Goal: Transaction & Acquisition: Purchase product/service

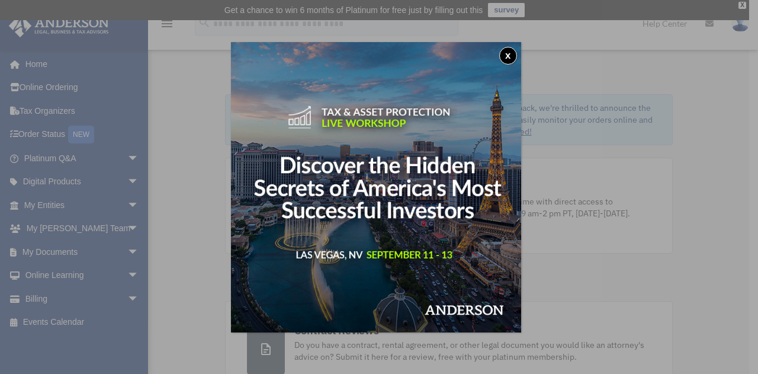
click at [511, 60] on button "x" at bounding box center [508, 56] width 18 height 18
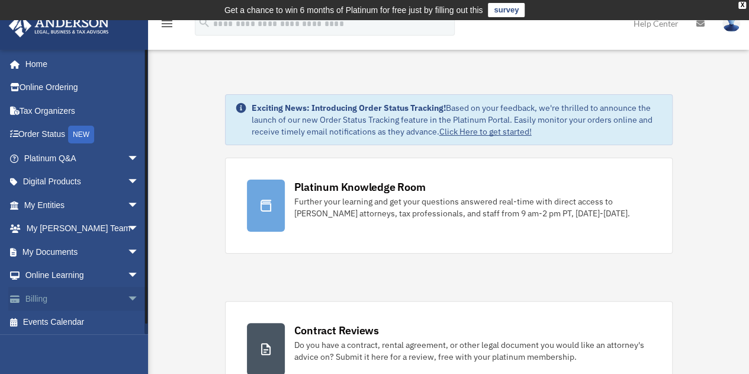
click at [71, 295] on link "Billing arrow_drop_down" at bounding box center [82, 298] width 149 height 24
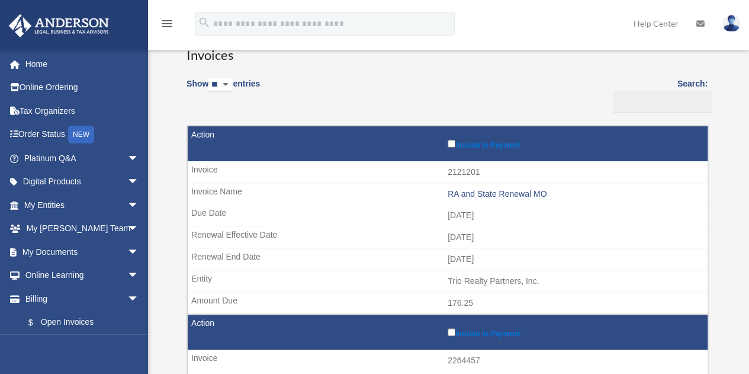
scroll to position [118, 0]
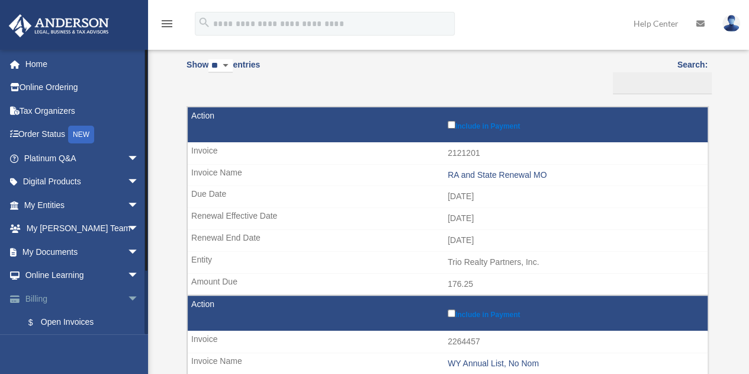
click at [127, 298] on span "arrow_drop_down" at bounding box center [139, 298] width 24 height 24
click at [127, 298] on span "arrow_drop_up" at bounding box center [139, 298] width 24 height 24
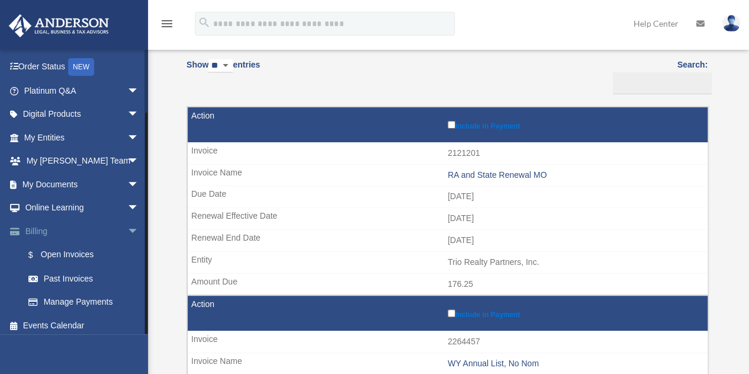
scroll to position [72, 0]
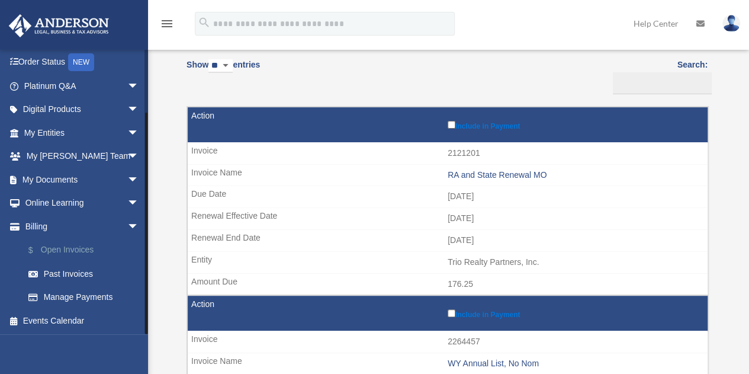
click at [78, 247] on link "$ Open Invoices" at bounding box center [87, 250] width 140 height 24
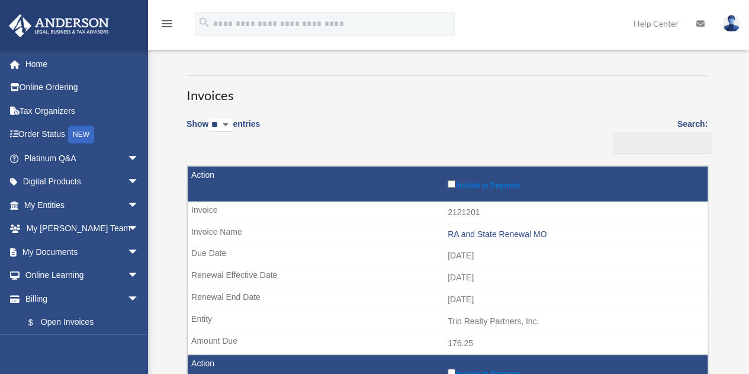
scroll to position [118, 0]
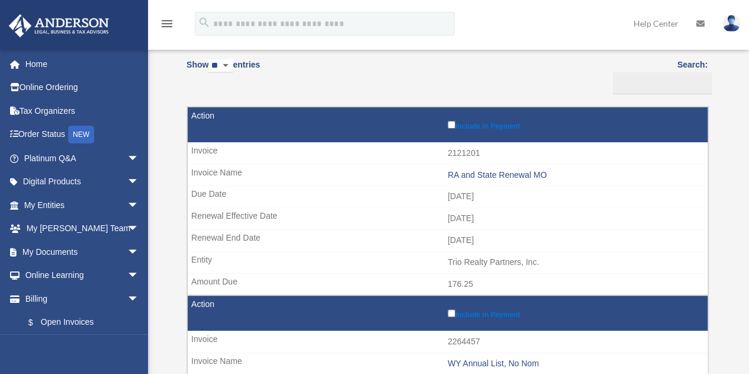
click at [452, 128] on label "Include in Payment" at bounding box center [575, 124] width 254 height 12
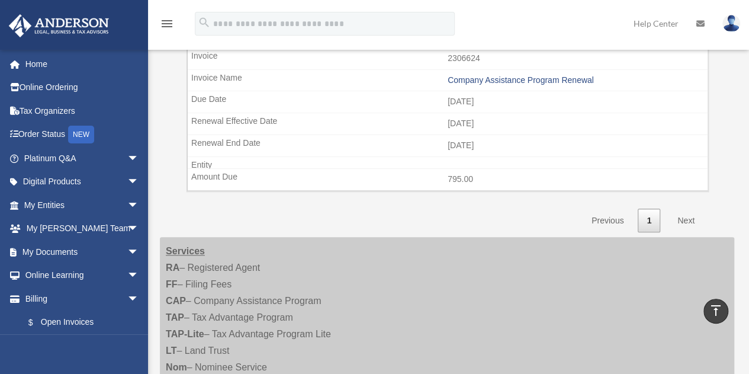
scroll to position [592, 0]
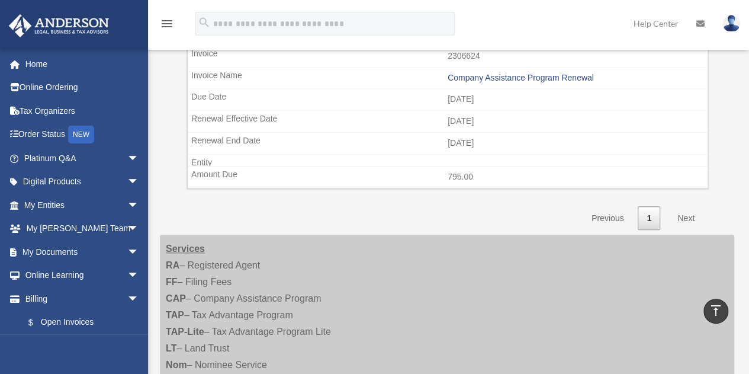
click at [687, 211] on link "Next" at bounding box center [685, 218] width 35 height 24
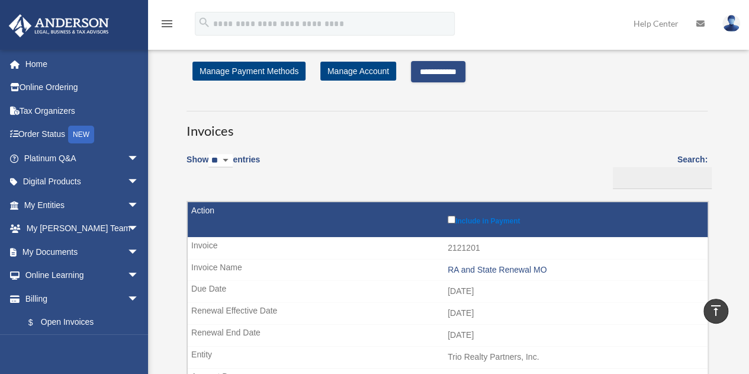
scroll to position [0, 0]
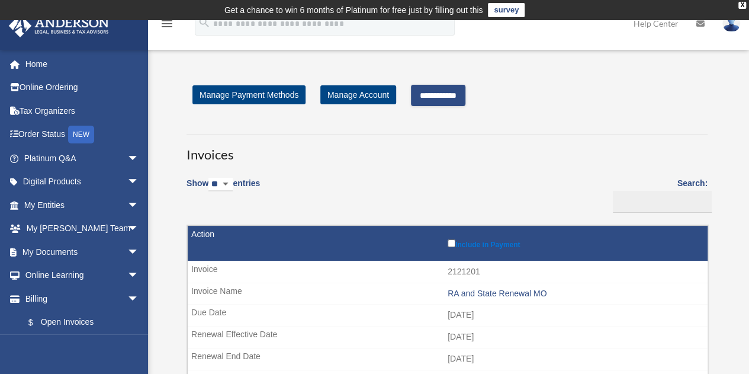
click at [450, 94] on input "**********" at bounding box center [438, 95] width 54 height 21
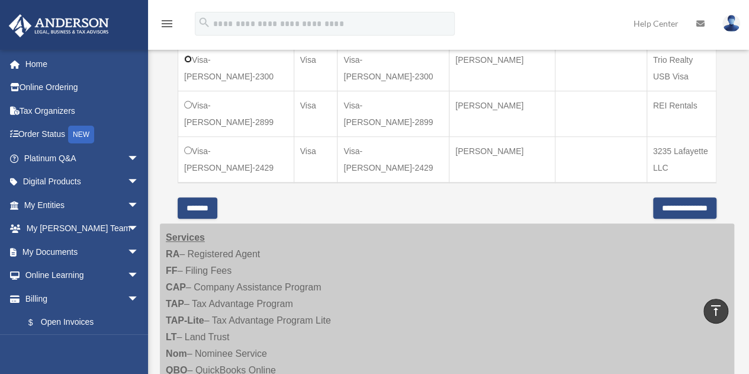
scroll to position [414, 0]
click at [657, 204] on input "**********" at bounding box center [684, 206] width 63 height 21
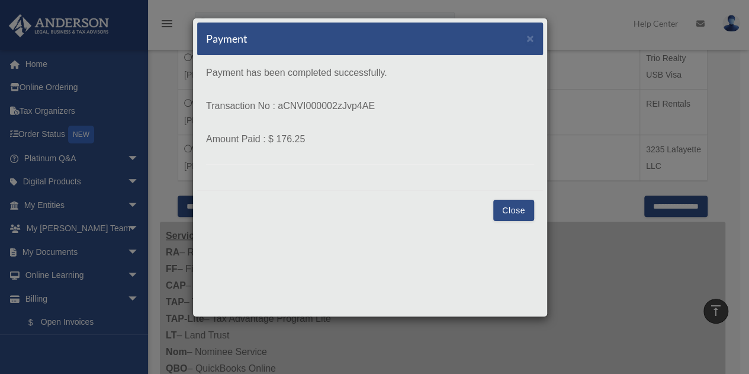
click at [526, 210] on button "Close" at bounding box center [513, 209] width 41 height 21
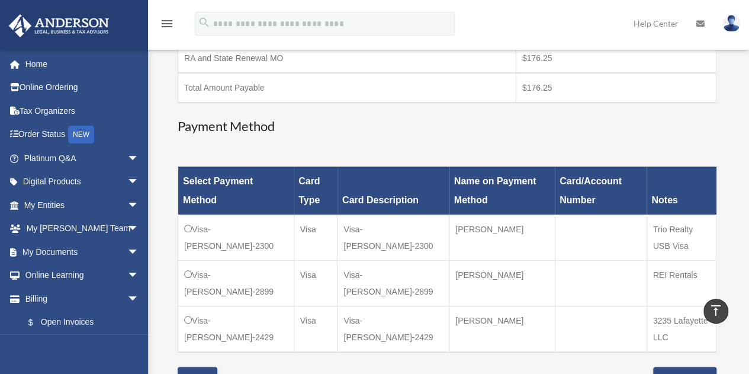
scroll to position [178, 0]
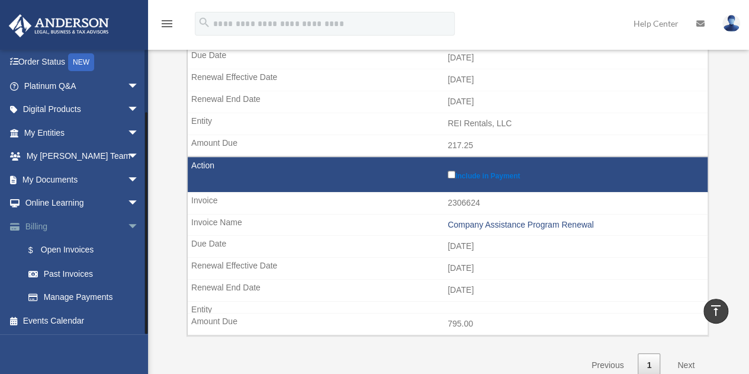
scroll to position [72, 0]
click at [81, 272] on link "Past Invoices" at bounding box center [87, 274] width 140 height 24
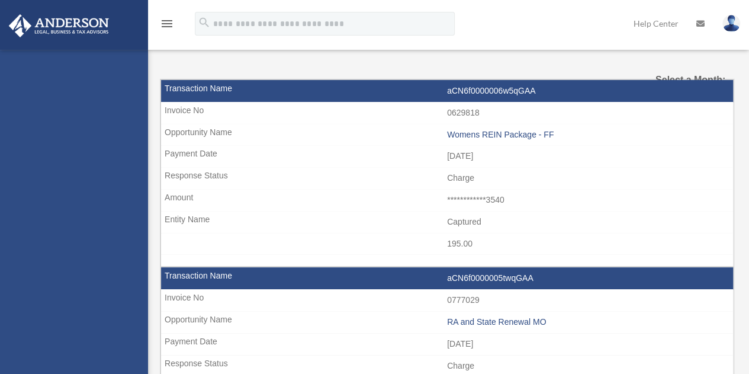
select select
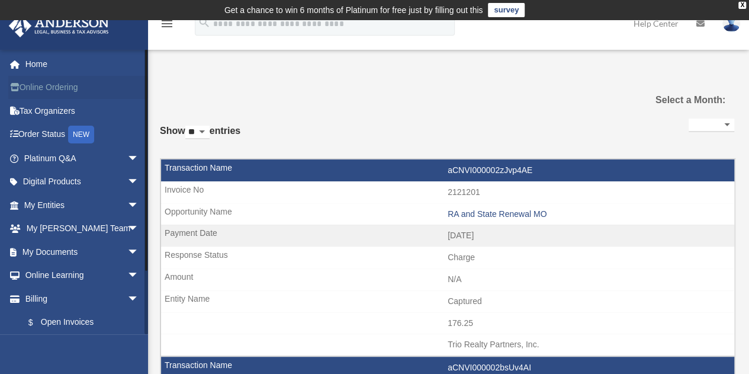
click at [62, 91] on link "Online Ordering" at bounding box center [82, 88] width 149 height 24
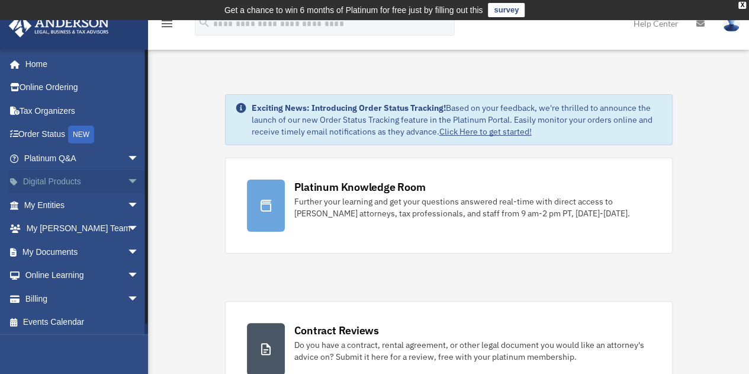
click at [76, 181] on link "Digital Products arrow_drop_down" at bounding box center [82, 182] width 149 height 24
click at [127, 181] on span "arrow_drop_down" at bounding box center [139, 182] width 24 height 24
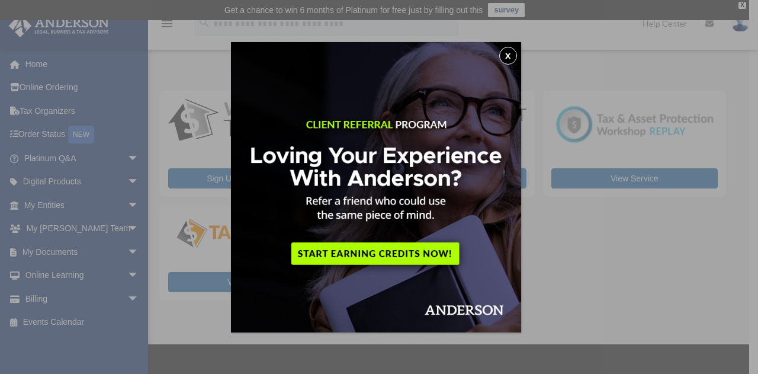
click at [508, 55] on button "x" at bounding box center [508, 56] width 18 height 18
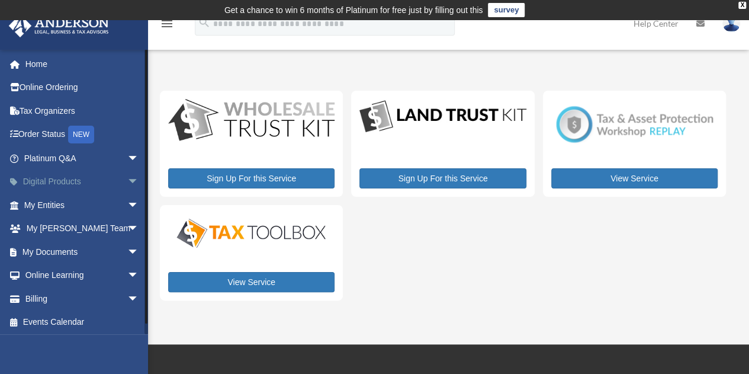
click at [99, 177] on link "Digital Products arrow_drop_down" at bounding box center [82, 182] width 149 height 24
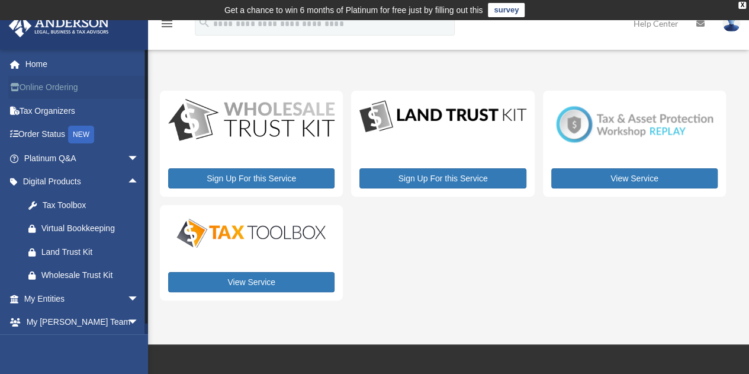
click at [59, 86] on link "Online Ordering" at bounding box center [82, 88] width 149 height 24
